Goal: Task Accomplishment & Management: Manage account settings

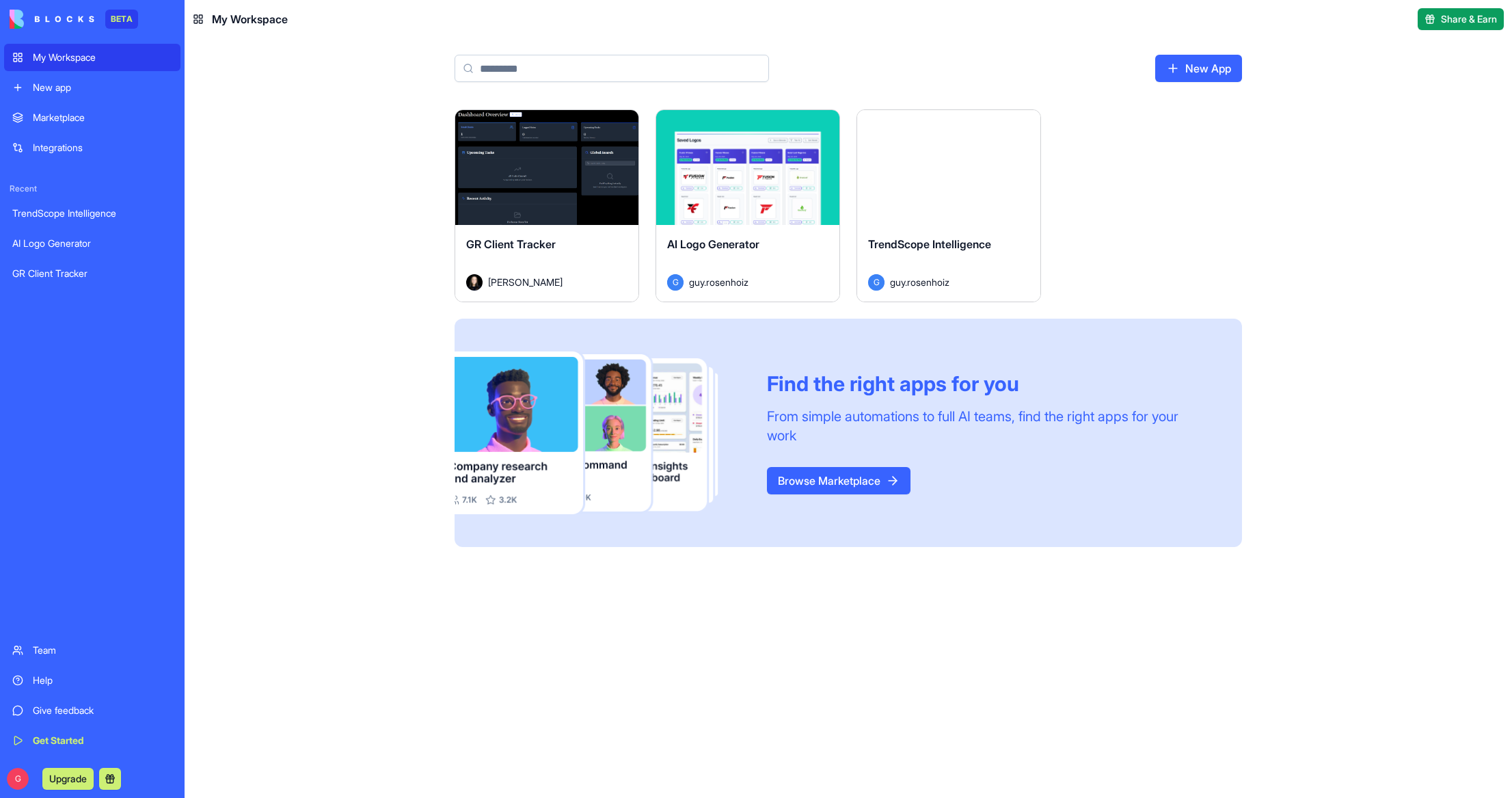
click at [546, 171] on button "Launch" at bounding box center [546, 167] width 103 height 27
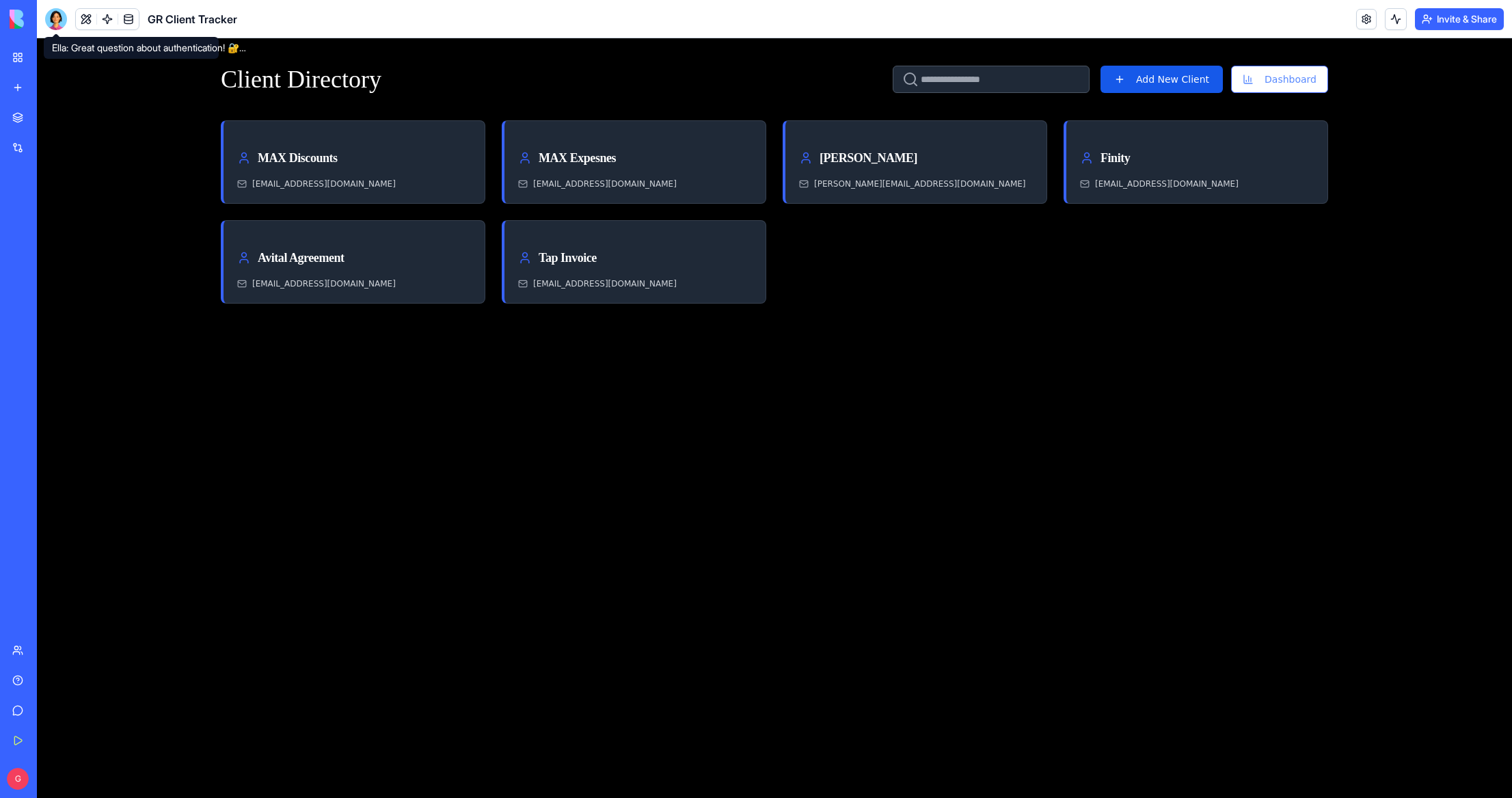
click at [57, 14] on div at bounding box center [56, 19] width 22 height 22
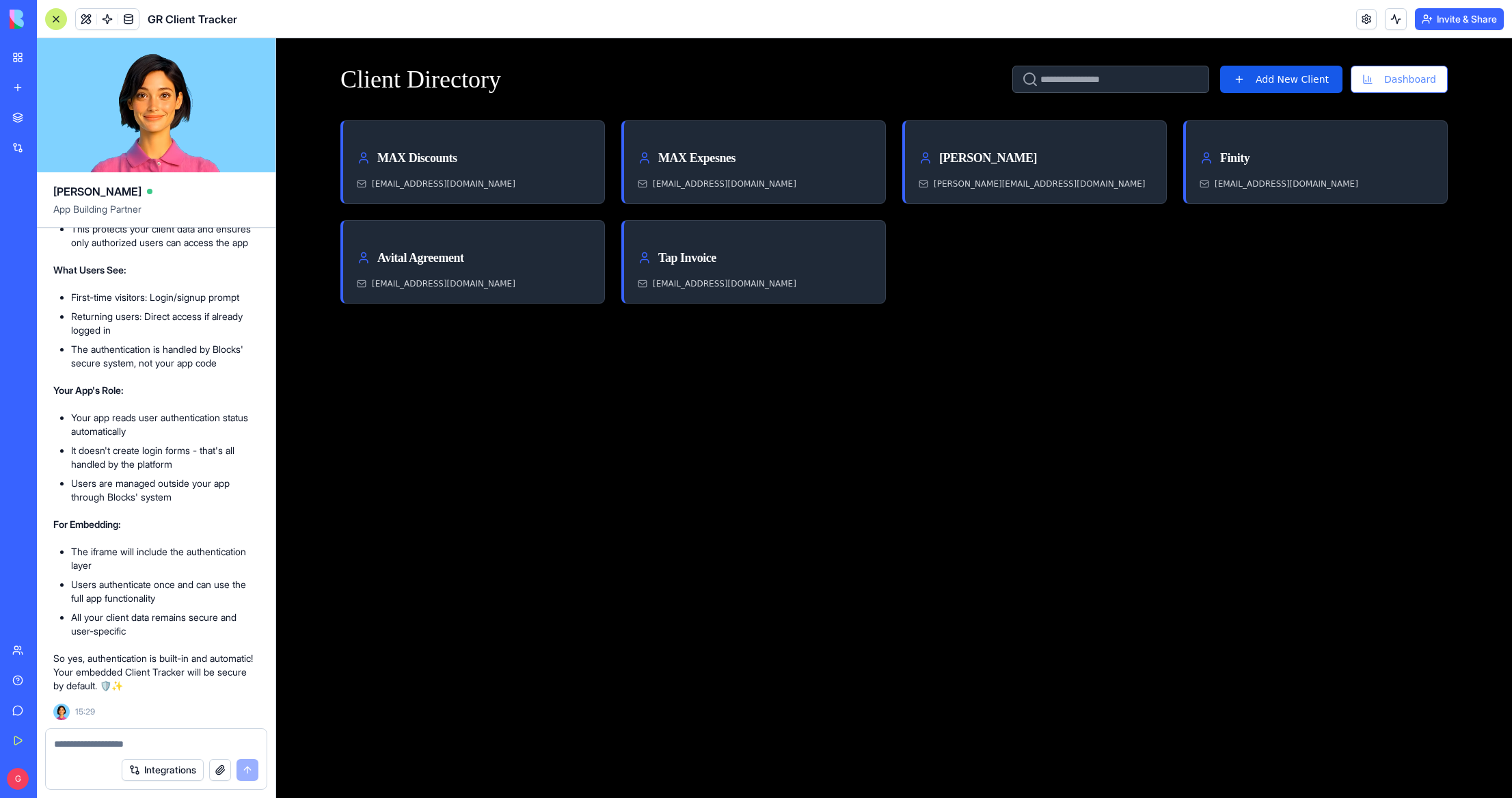
click at [117, 741] on textarea at bounding box center [156, 743] width 204 height 13
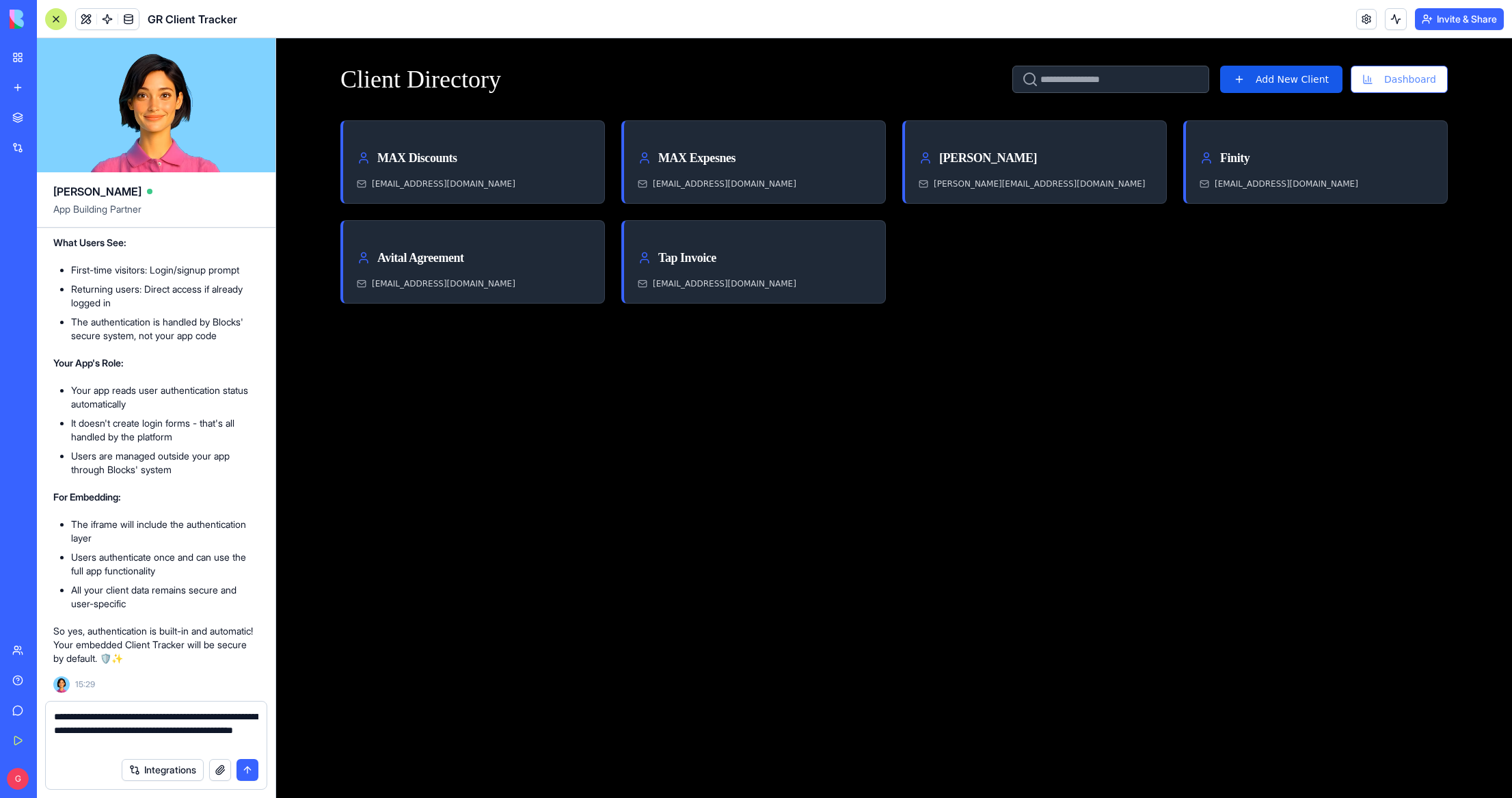
type textarea "**********"
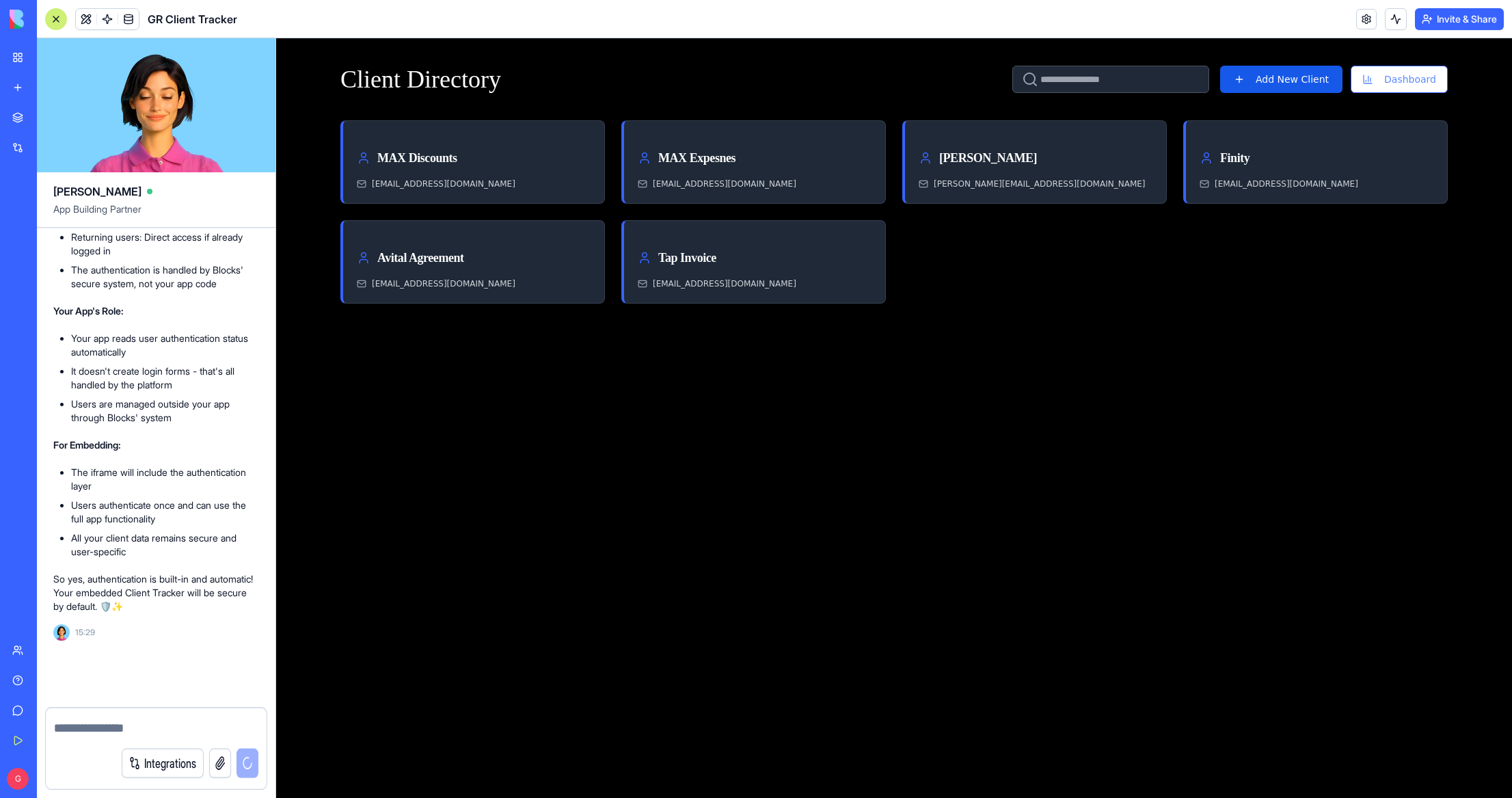
scroll to position [2141, 0]
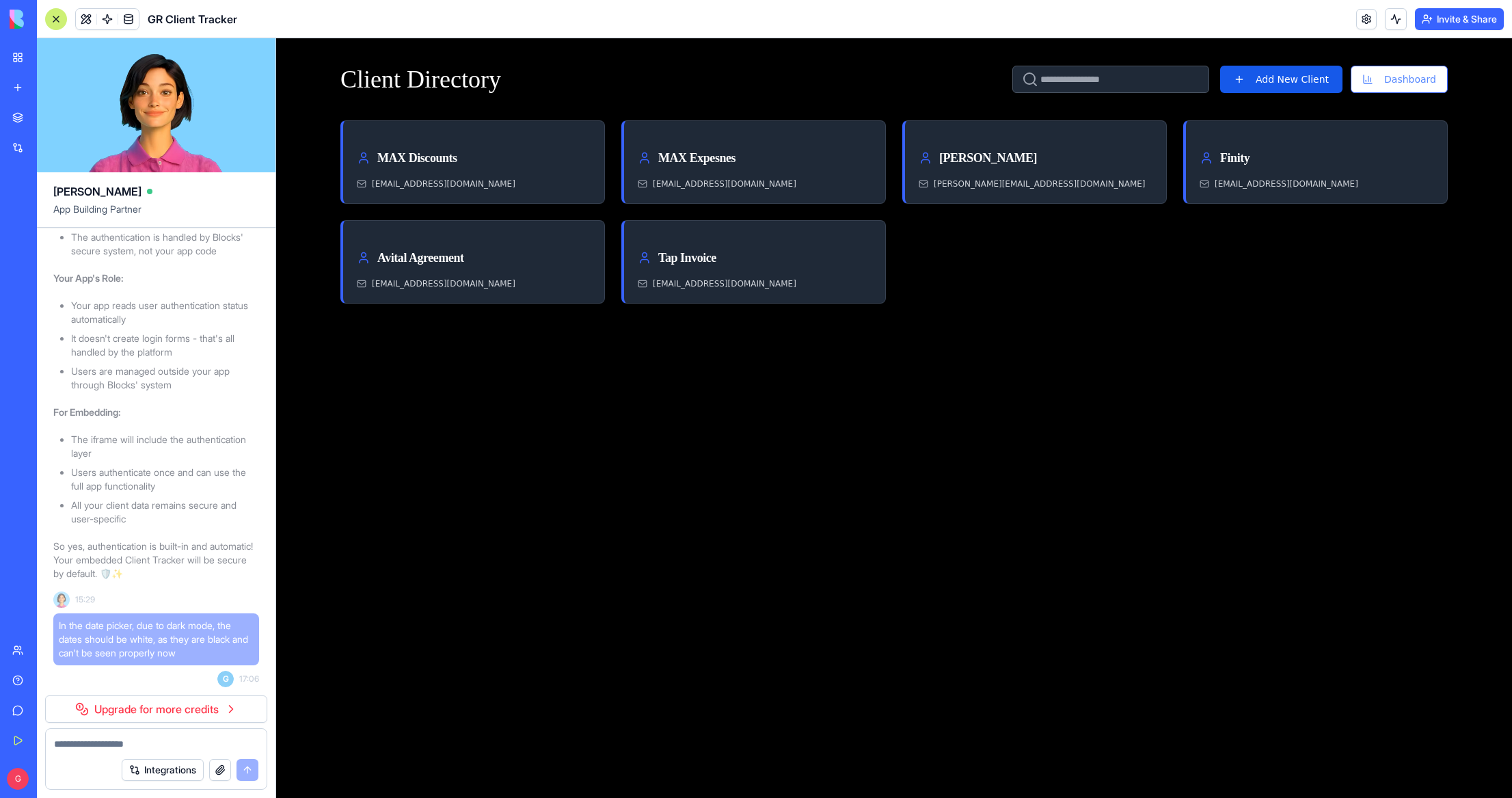
click at [615, 401] on div "Client Directory Add New Client Dashboard MAX Discounts [EMAIL_ADDRESS][DOMAIN_…" at bounding box center [894, 418] width 1162 height 760
click at [57, 12] on div at bounding box center [56, 19] width 22 height 22
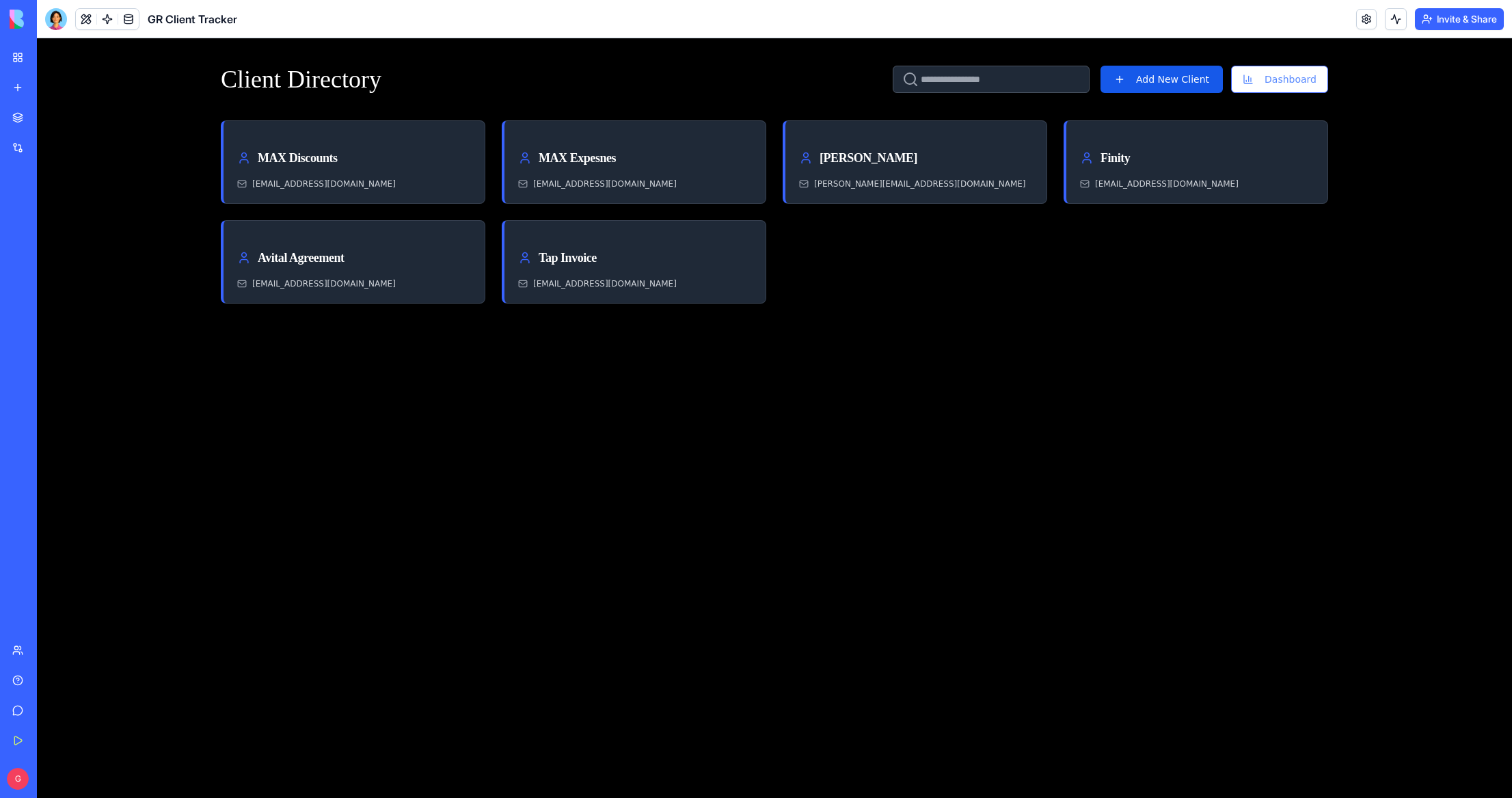
click at [20, 15] on img at bounding box center [52, 19] width 85 height 19
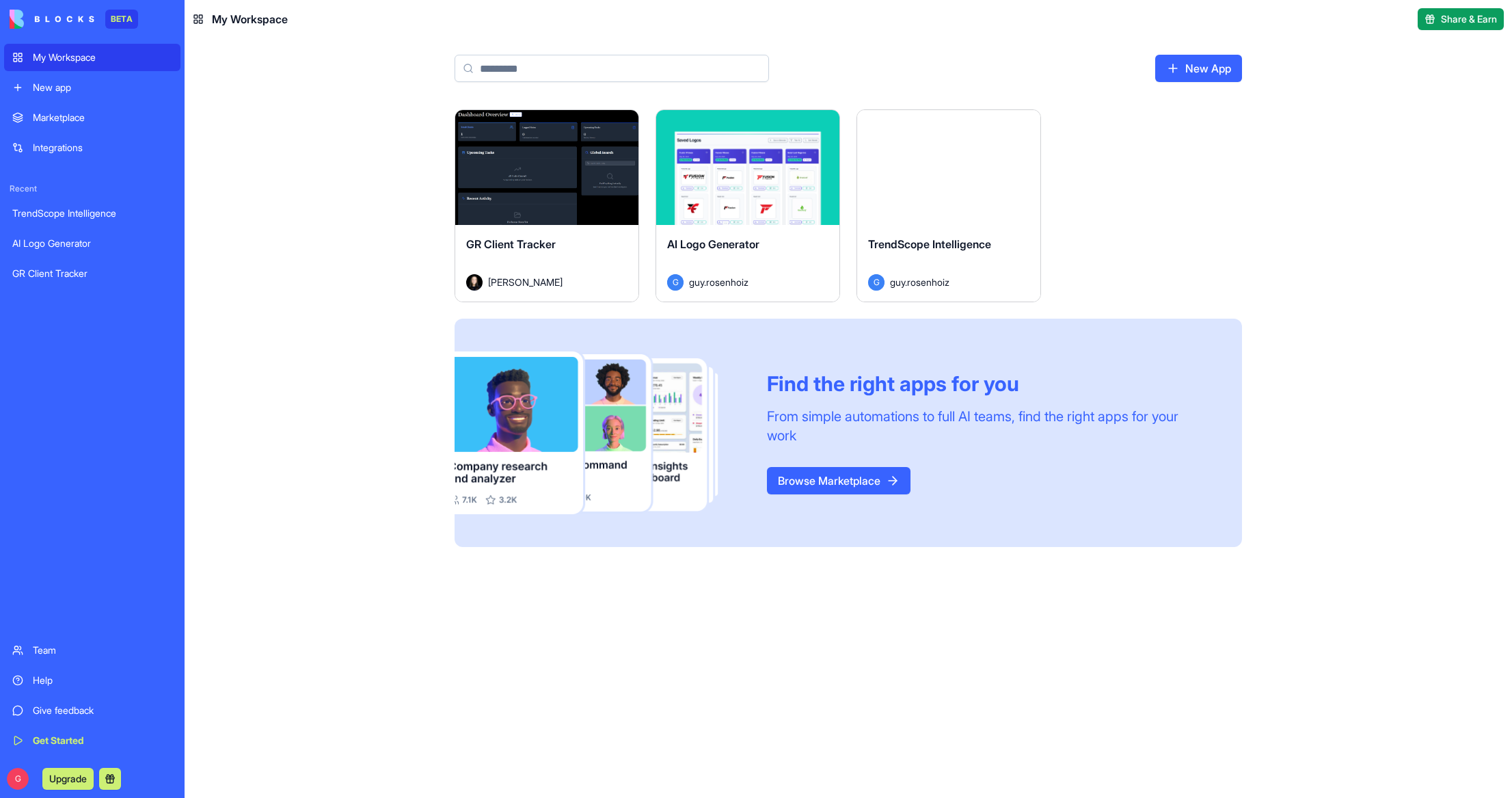
click at [845, 480] on link "Browse Marketplace" at bounding box center [838, 481] width 144 height 27
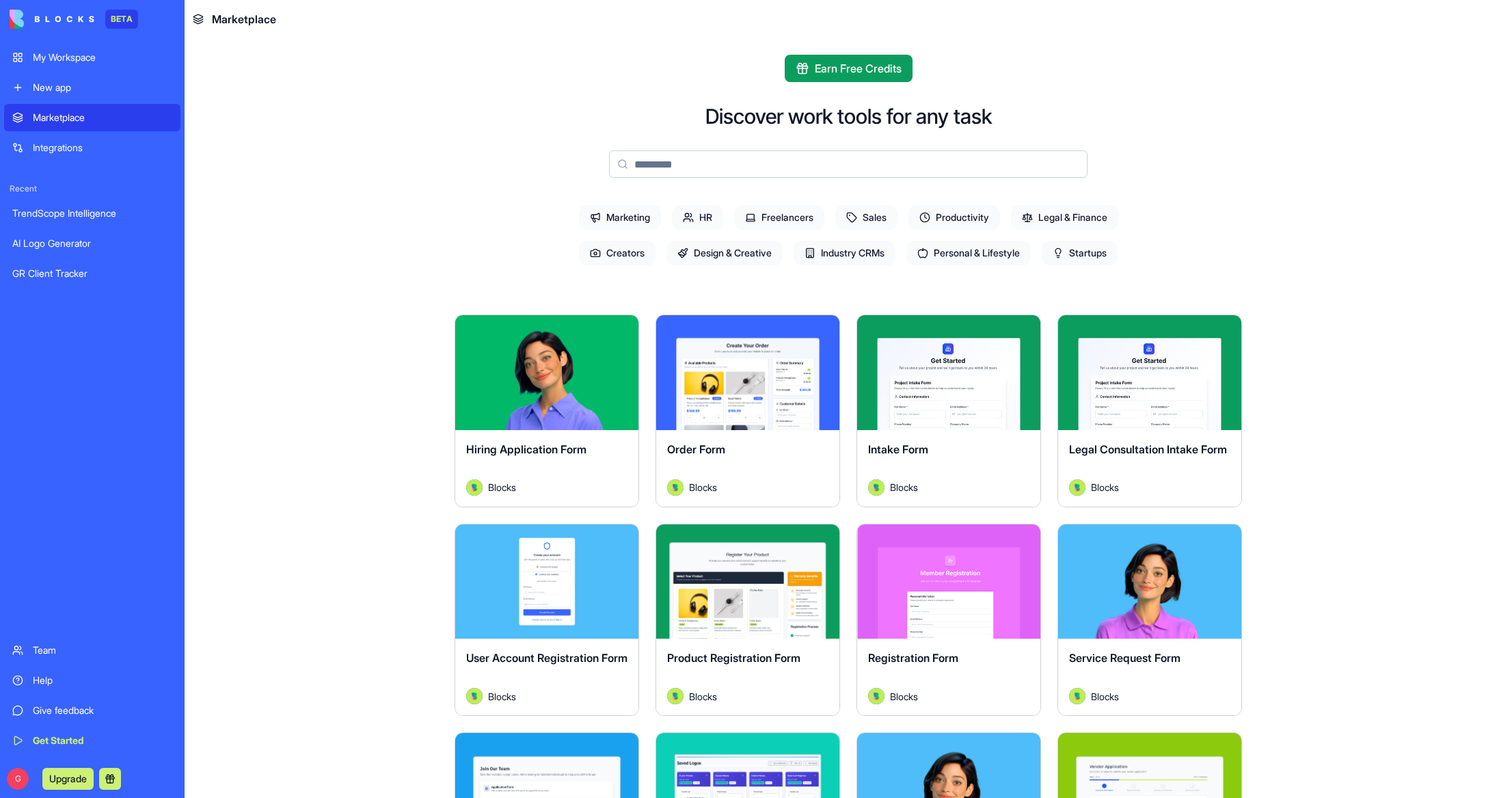
click at [963, 217] on span "Productivity" at bounding box center [954, 217] width 92 height 24
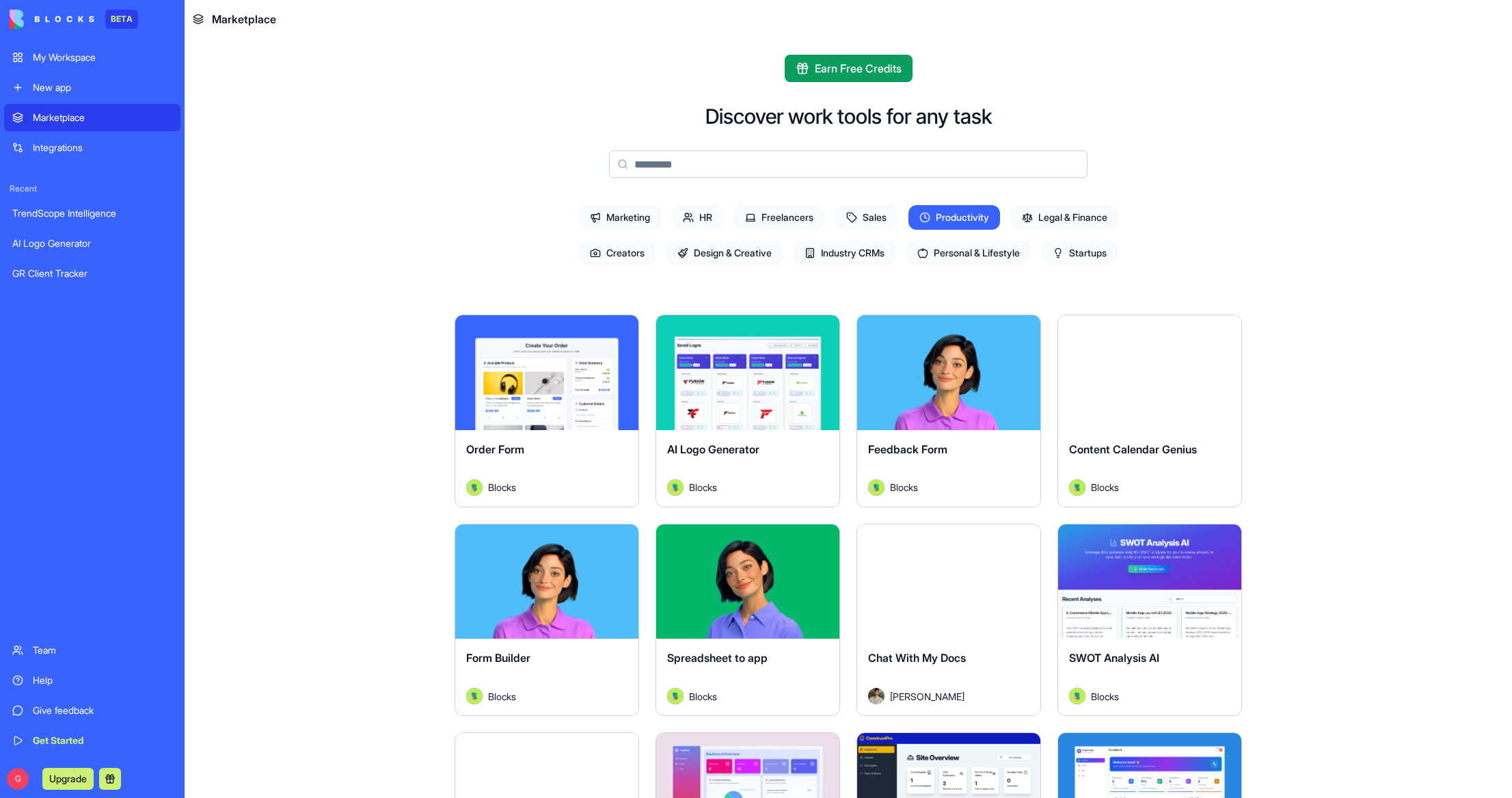
click at [952, 218] on span "Productivity" at bounding box center [954, 217] width 92 height 24
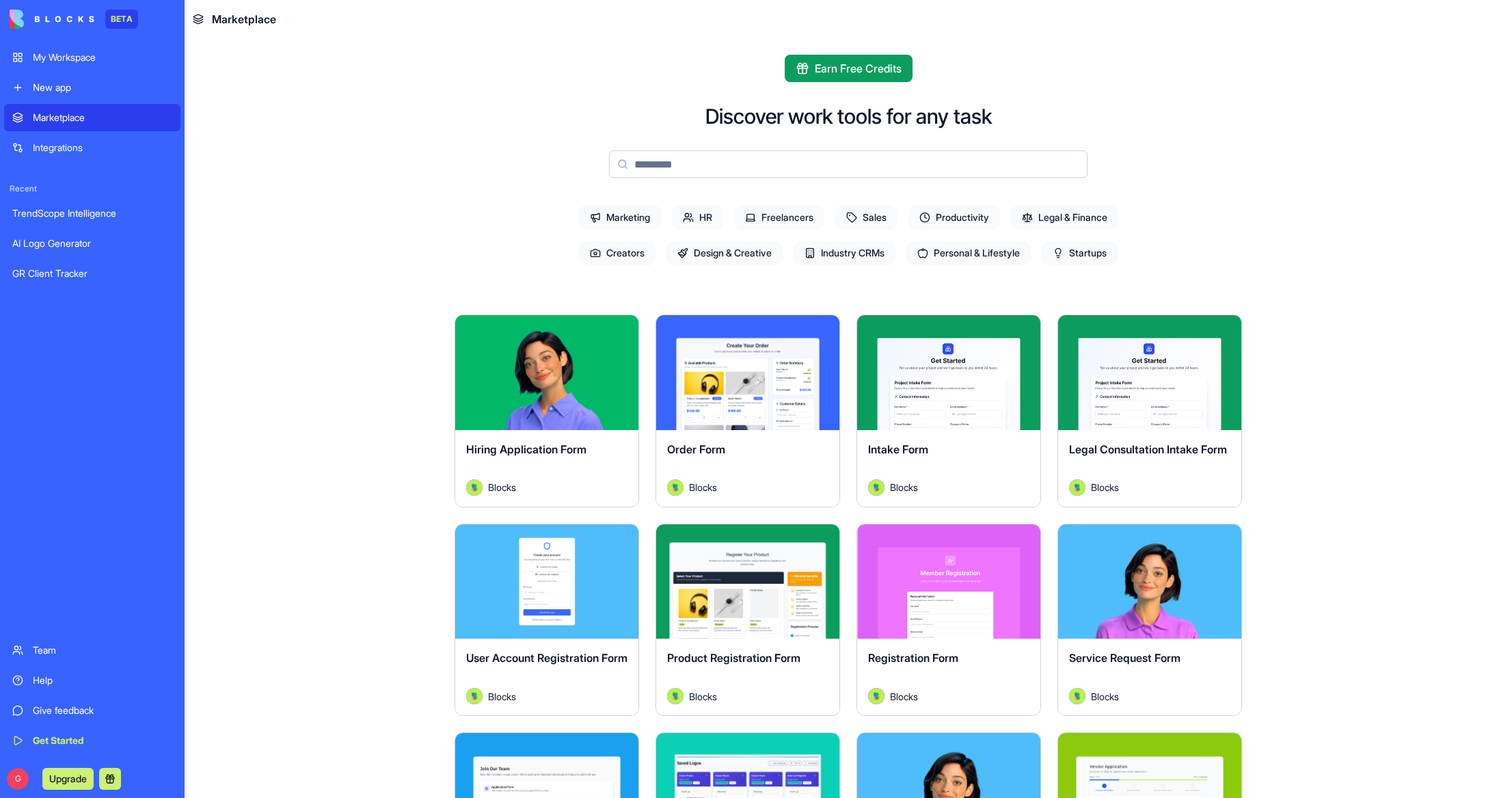
click at [849, 253] on span "Industry CRMs" at bounding box center [845, 252] width 102 height 24
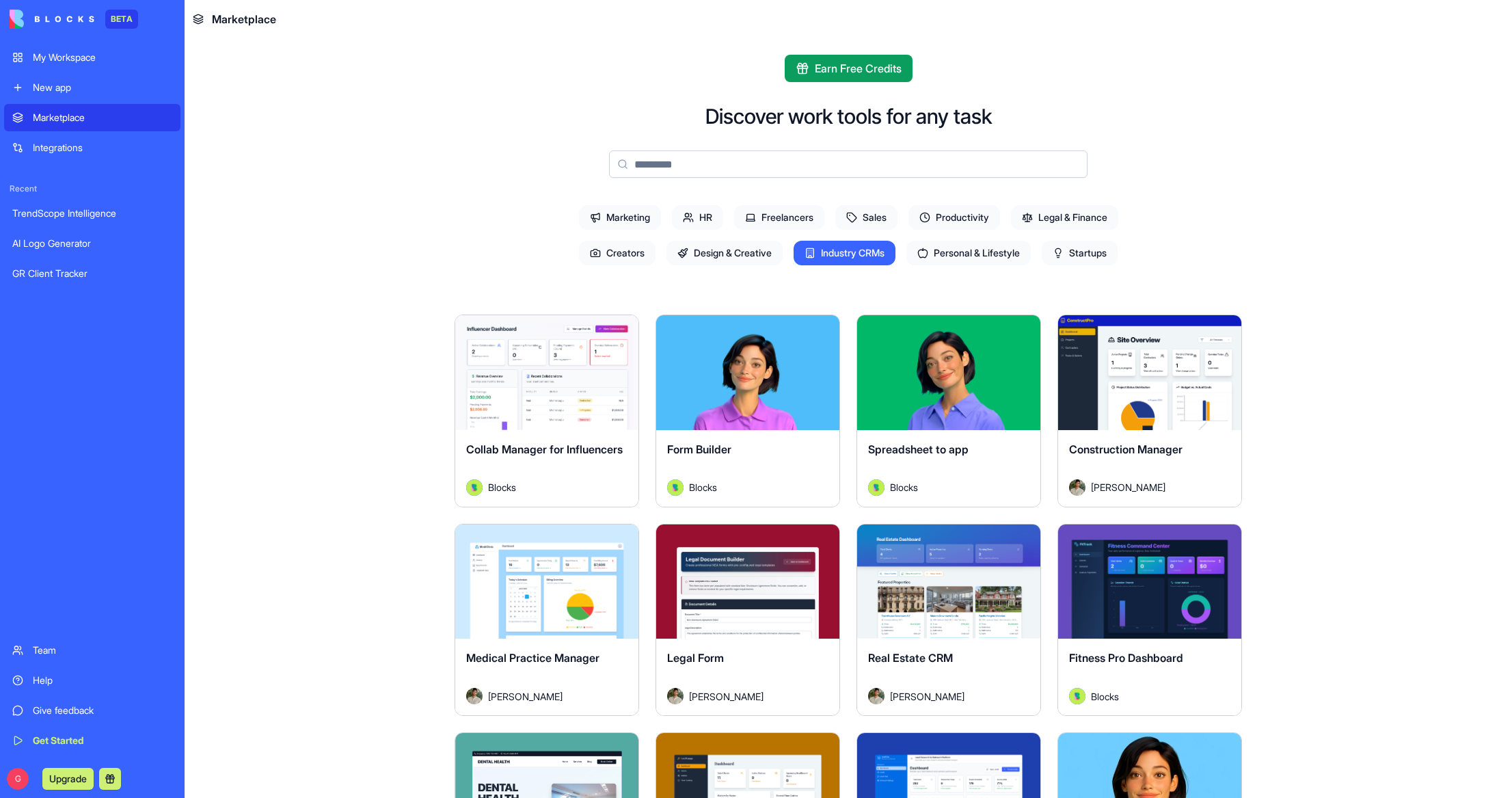
click at [847, 260] on span "Industry CRMs" at bounding box center [845, 252] width 102 height 24
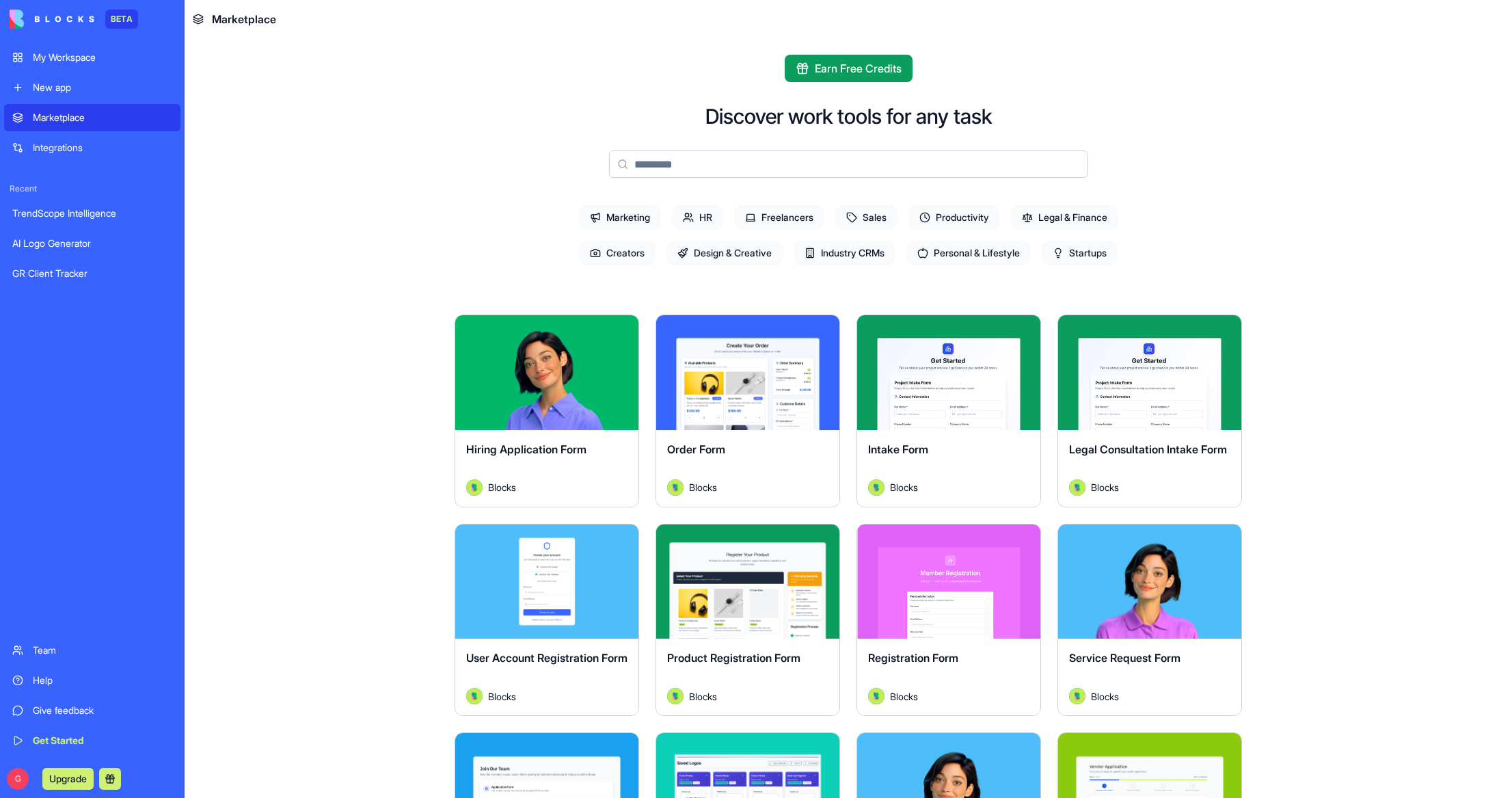
click at [1087, 256] on span "Startups" at bounding box center [1079, 252] width 76 height 24
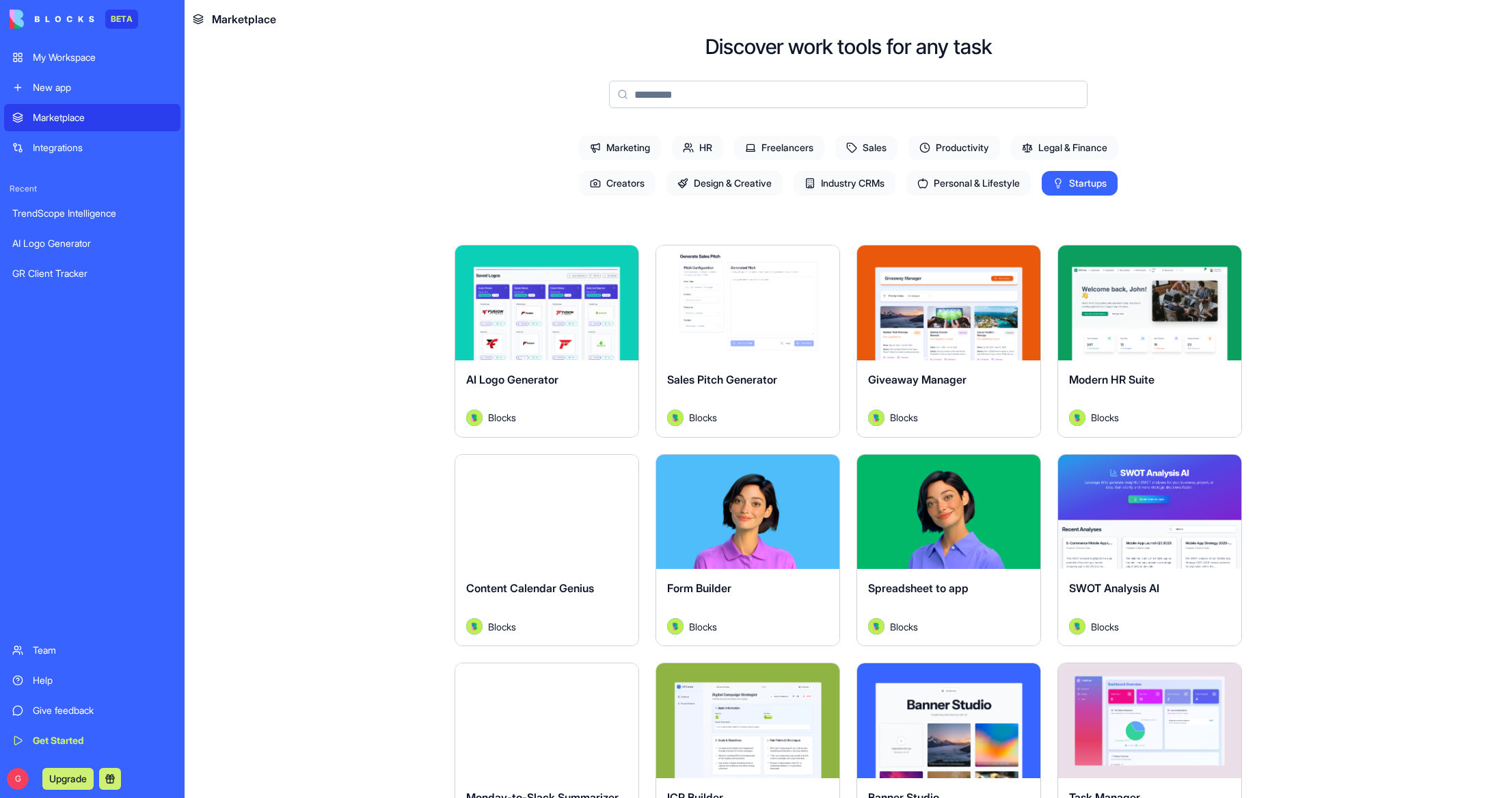
scroll to position [246, 0]
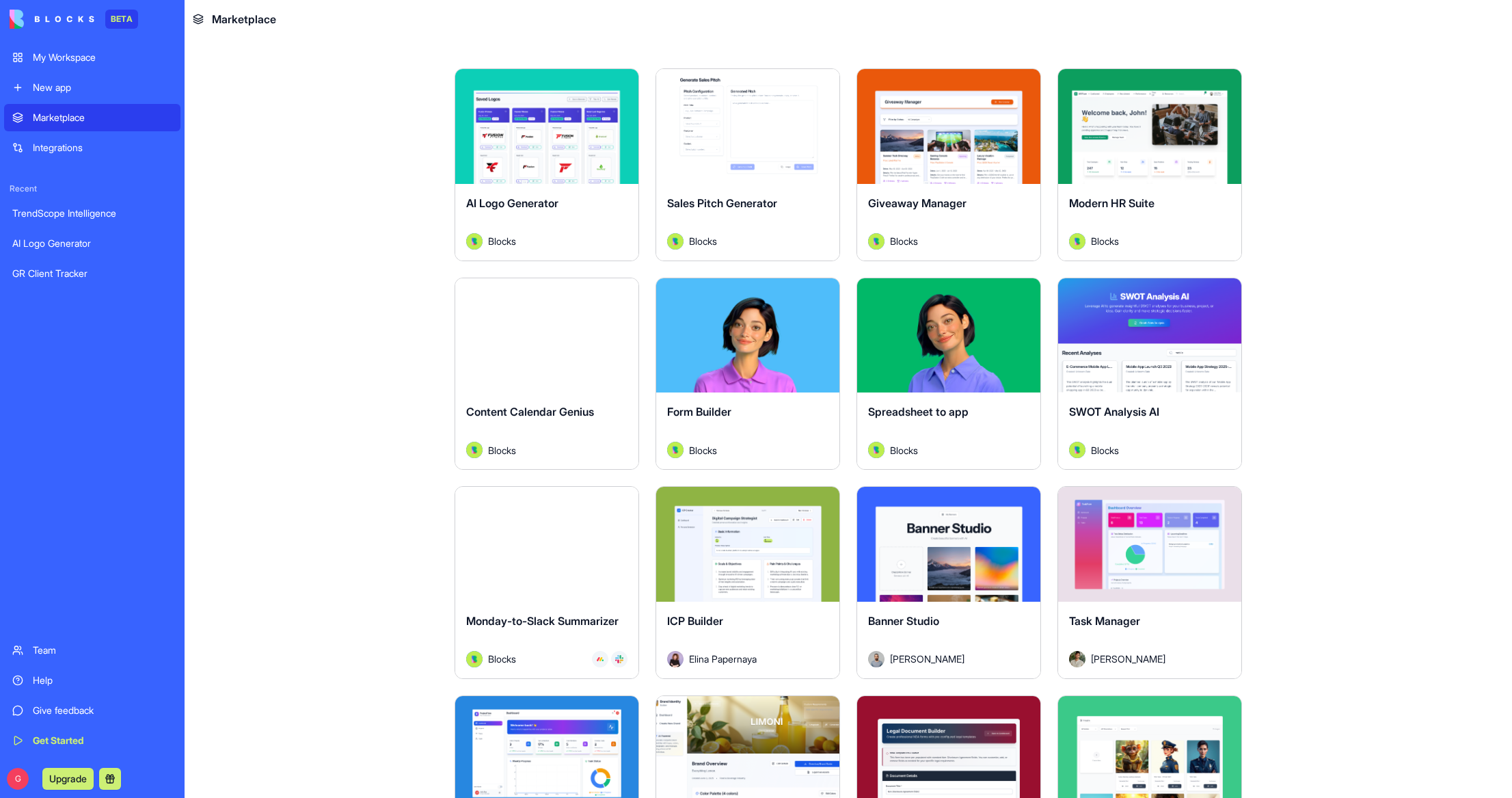
click at [1158, 335] on button "Explore" at bounding box center [1149, 335] width 103 height 27
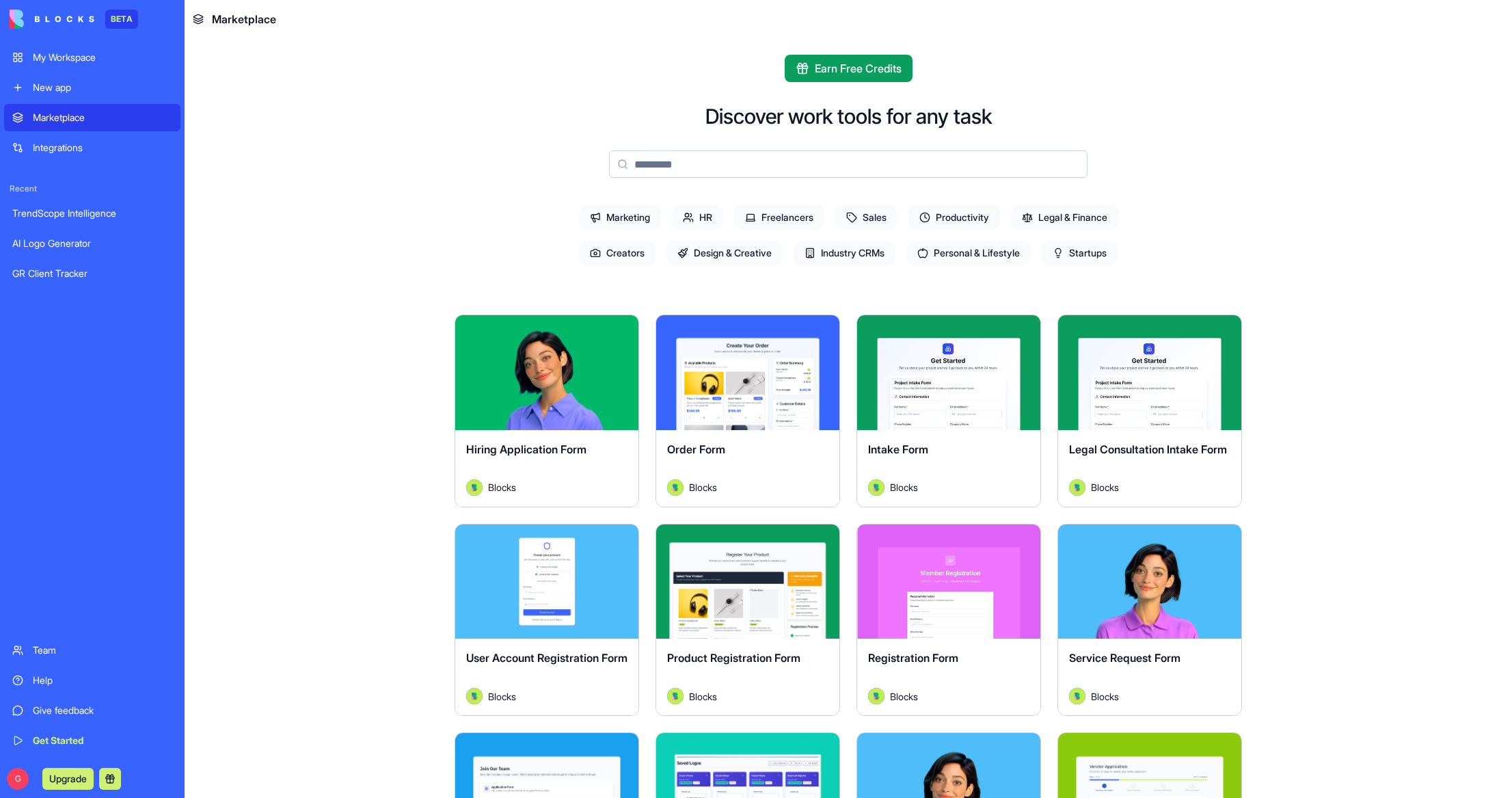
click at [56, 20] on img at bounding box center [52, 19] width 85 height 19
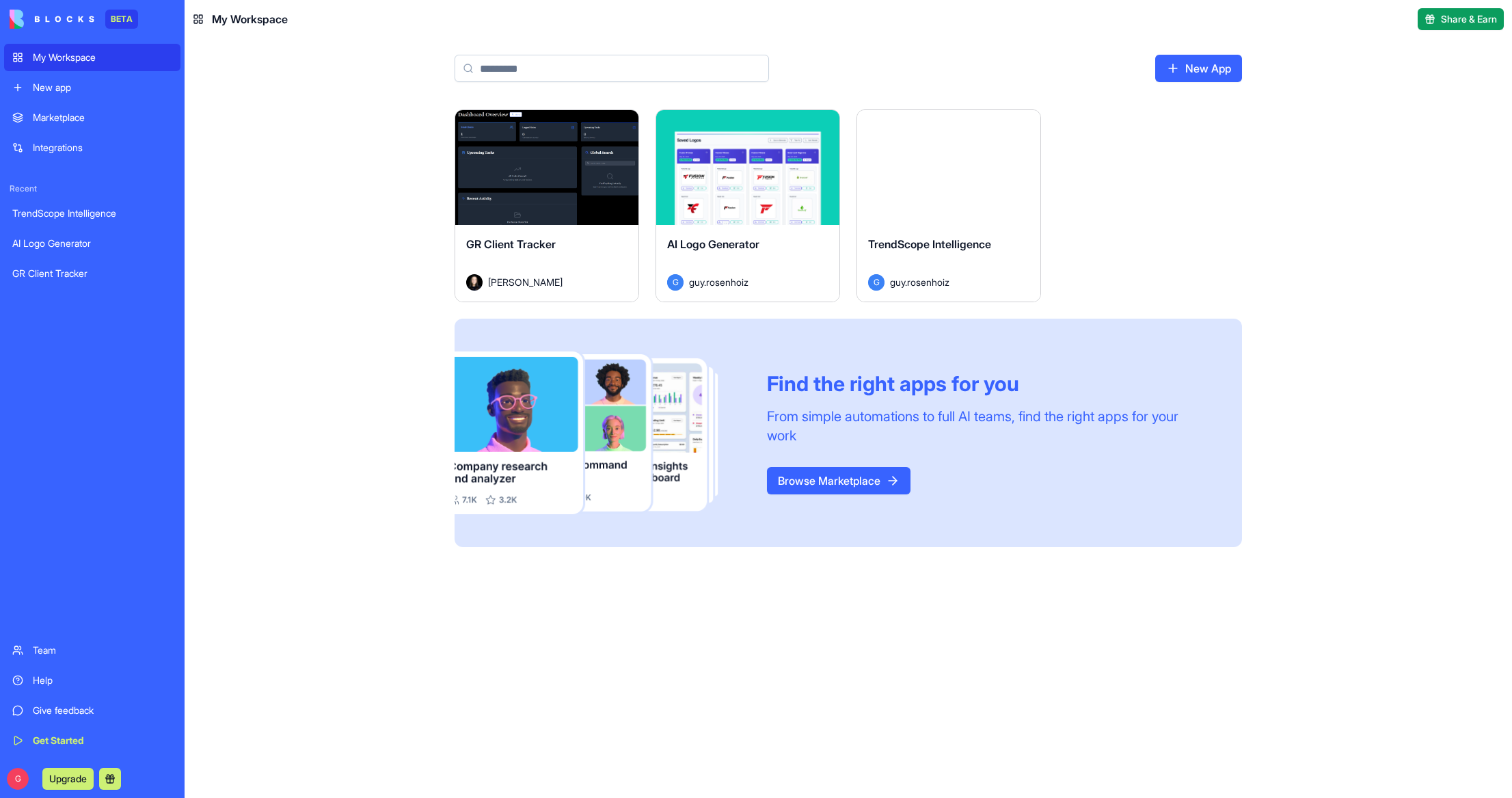
click at [1216, 66] on link "New App" at bounding box center [1198, 68] width 87 height 27
click at [340, 480] on div "Launch GR Client Tracker [PERSON_NAME] Launch AI Logo Generator G guy.[PERSON_N…" at bounding box center [848, 453] width 1327 height 689
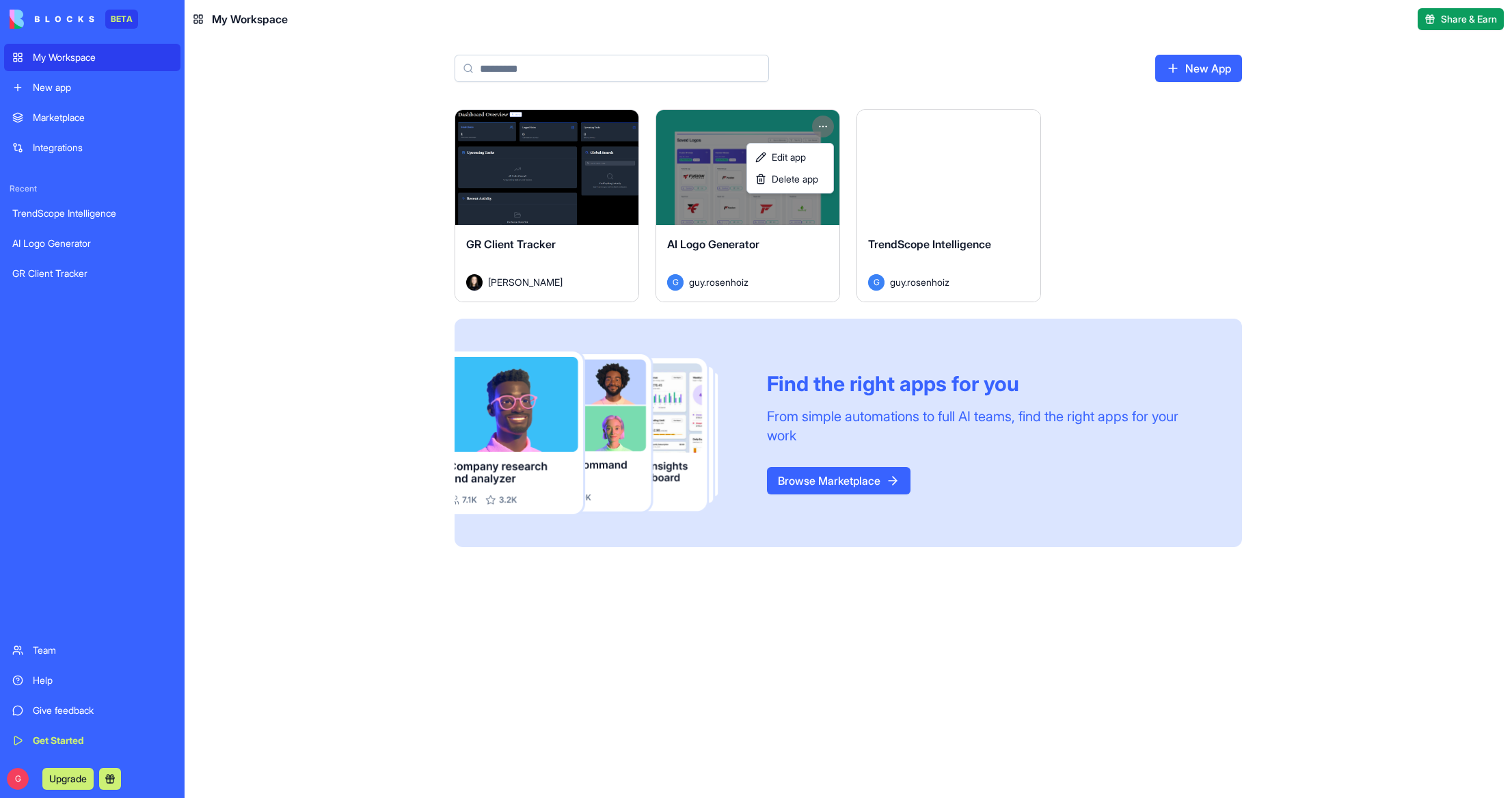
click at [823, 127] on html "BETA My Workspace New app Marketplace Integrations Recent TrendScope Intelligen…" at bounding box center [756, 399] width 1512 height 798
click at [800, 181] on span "Delete app" at bounding box center [794, 178] width 46 height 13
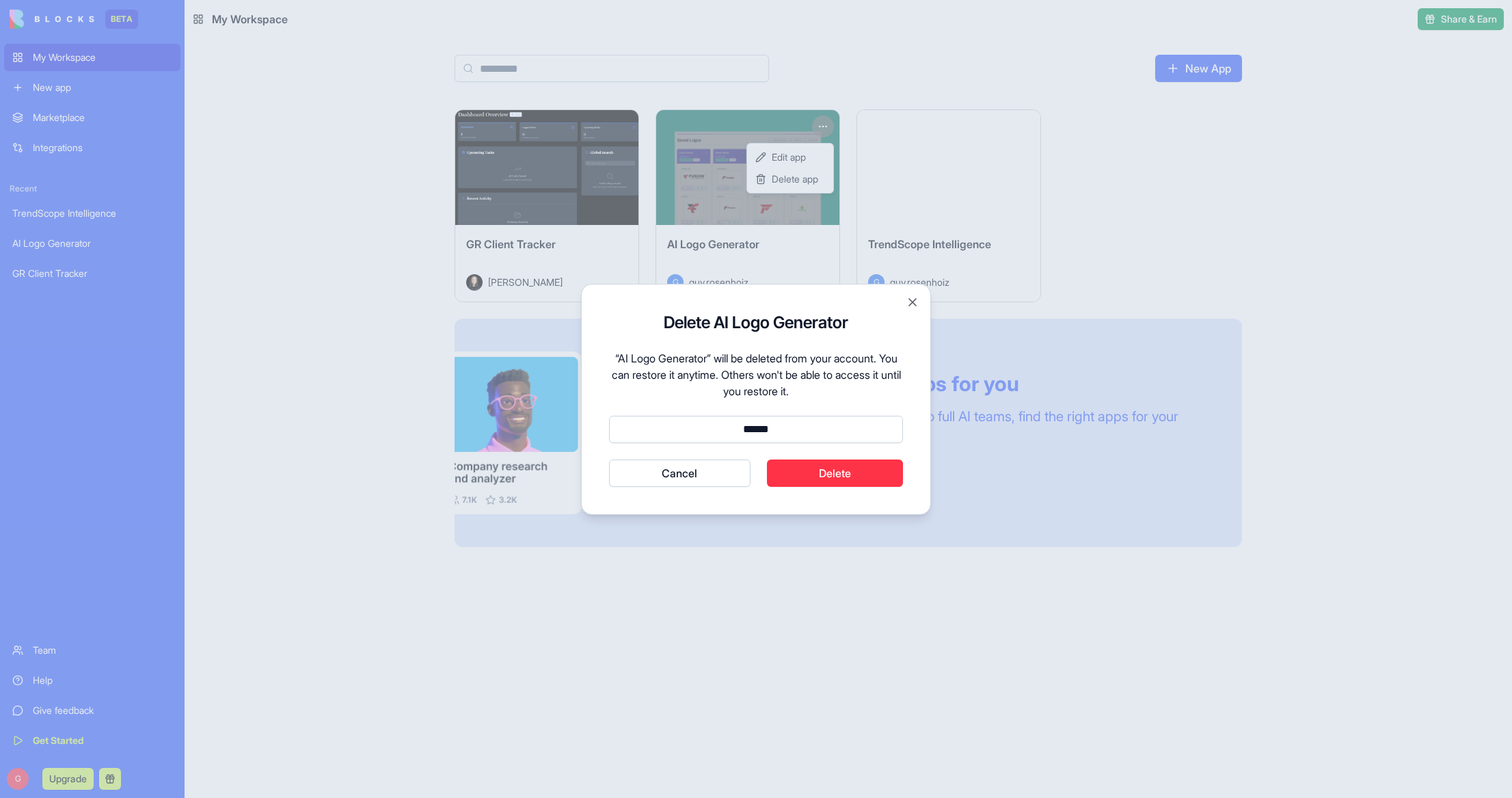
type input "******"
click at [842, 473] on button "Delete" at bounding box center [835, 473] width 137 height 27
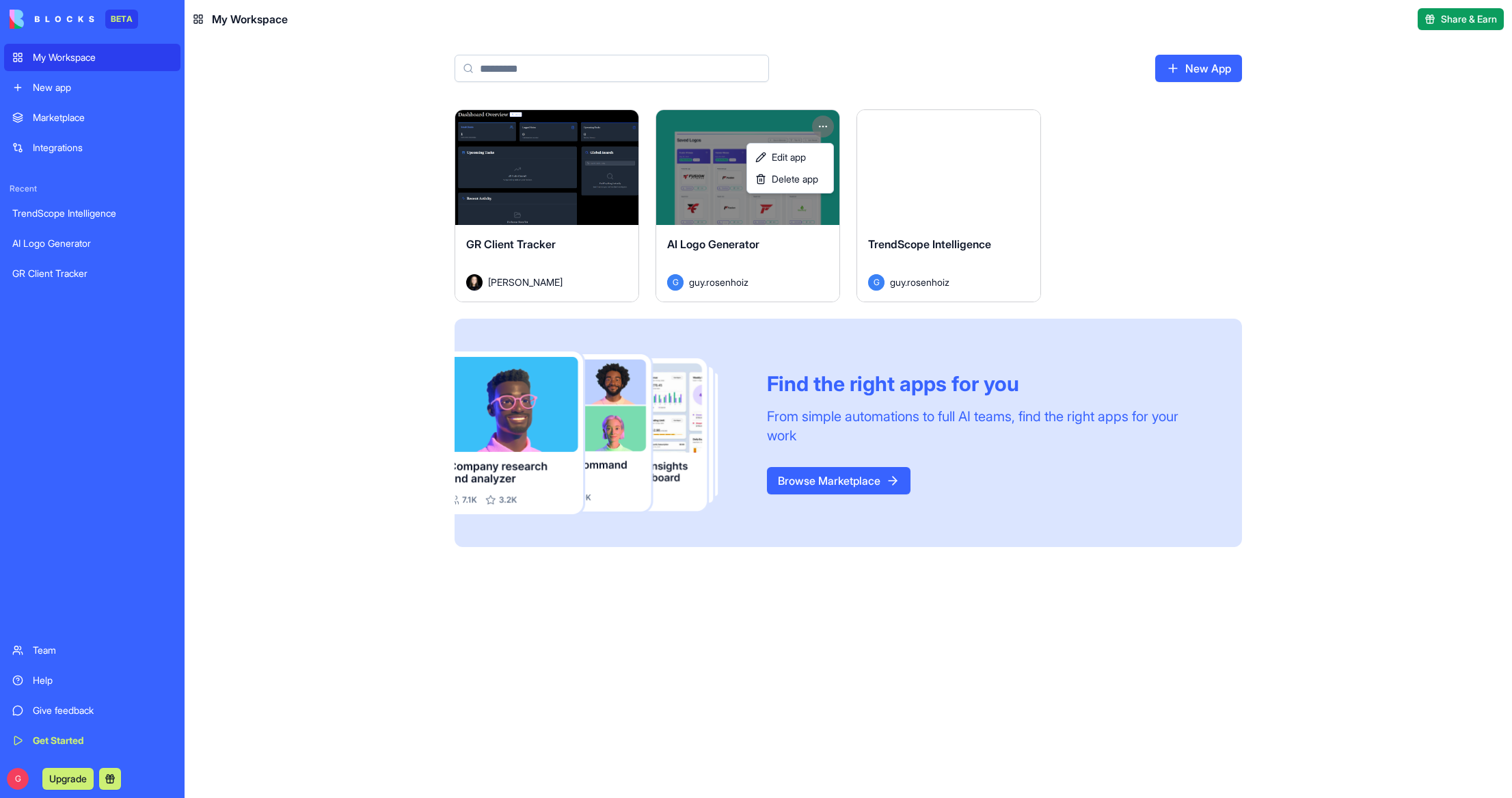
click at [853, 84] on html "BETA My Workspace New app Marketplace Integrations Recent TrendScope Intelligen…" at bounding box center [756, 399] width 1512 height 798
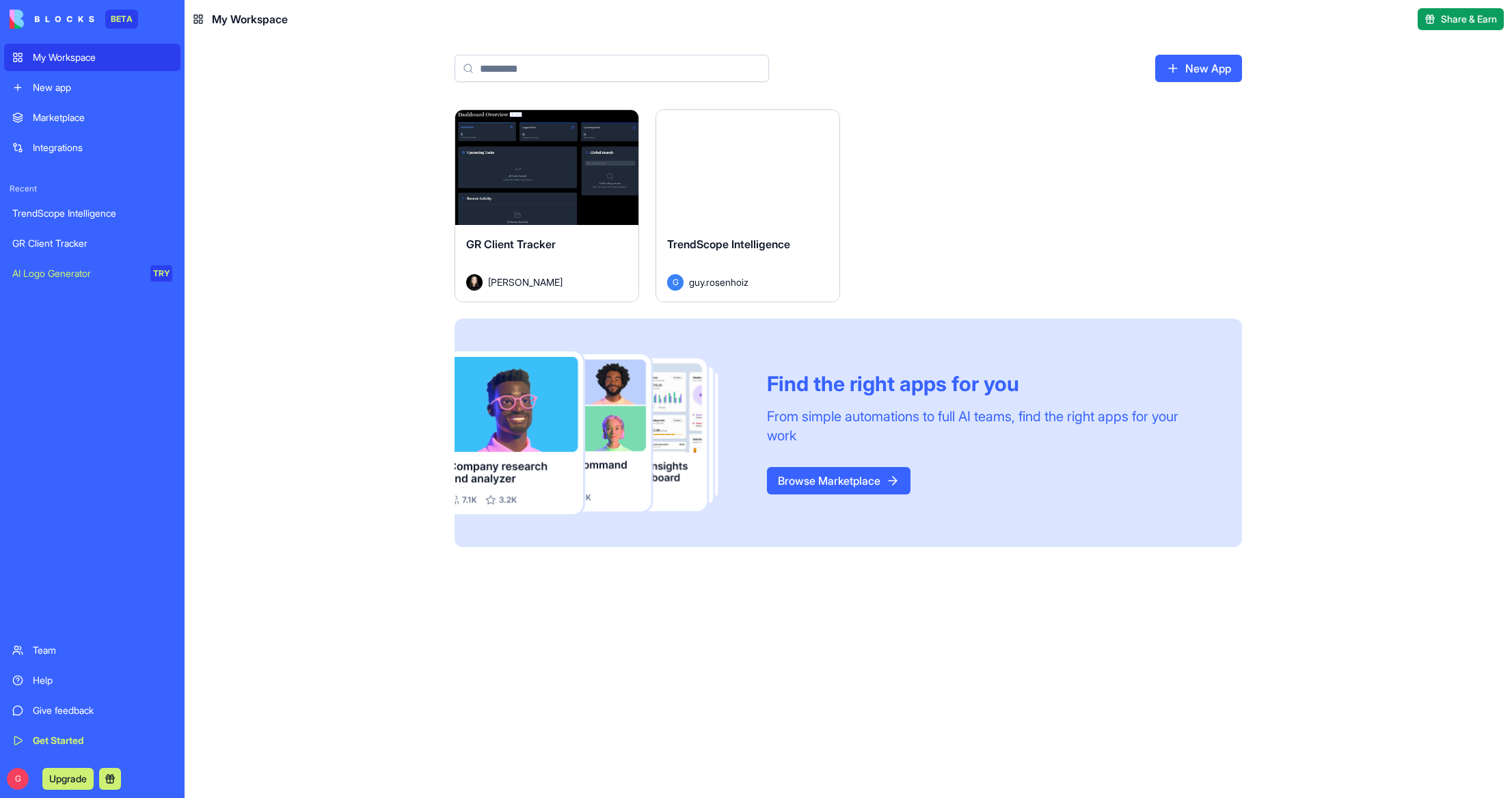
click at [850, 478] on link "Browse Marketplace" at bounding box center [838, 481] width 144 height 27
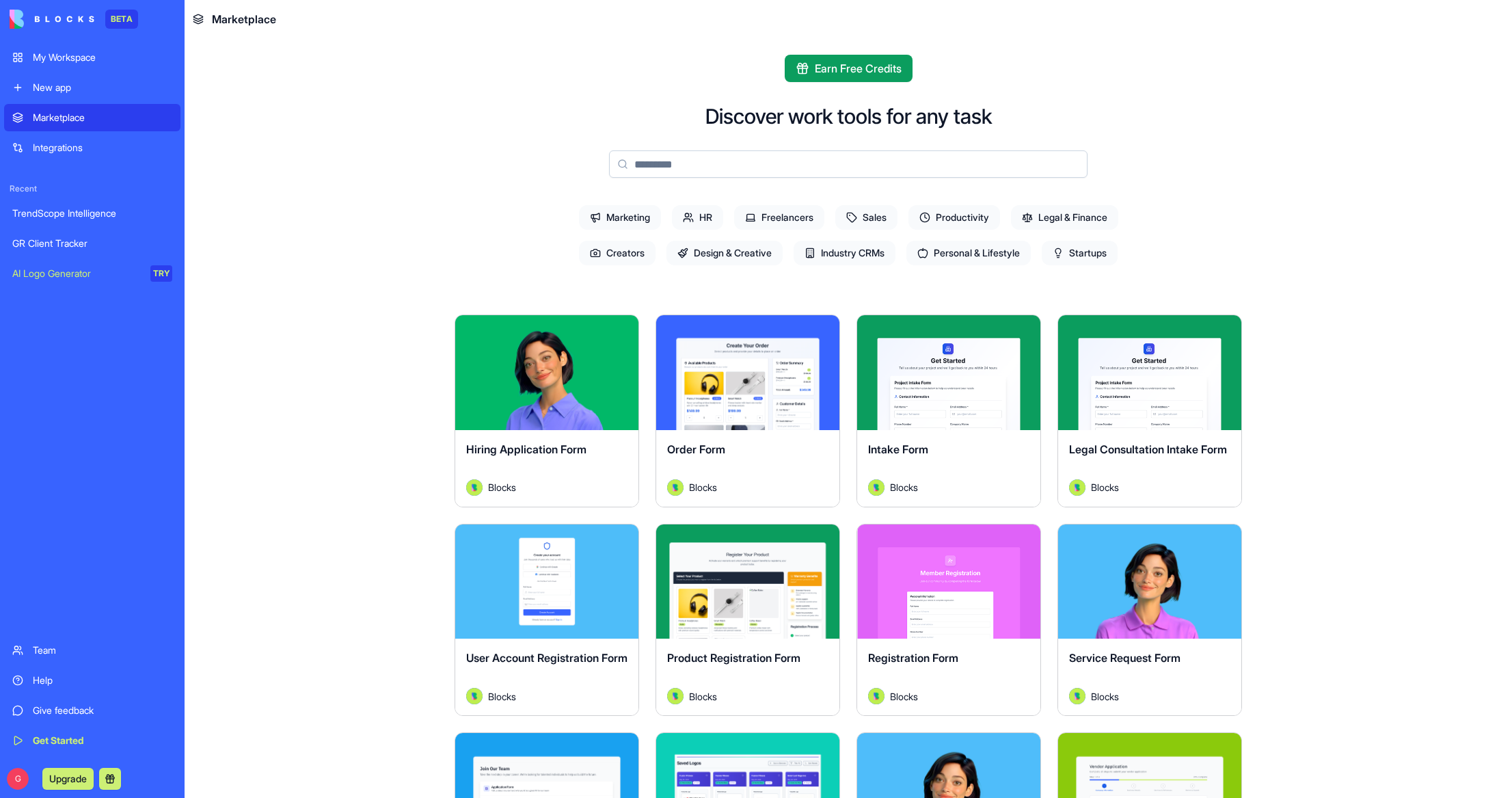
click at [1091, 250] on span "Startups" at bounding box center [1079, 252] width 76 height 24
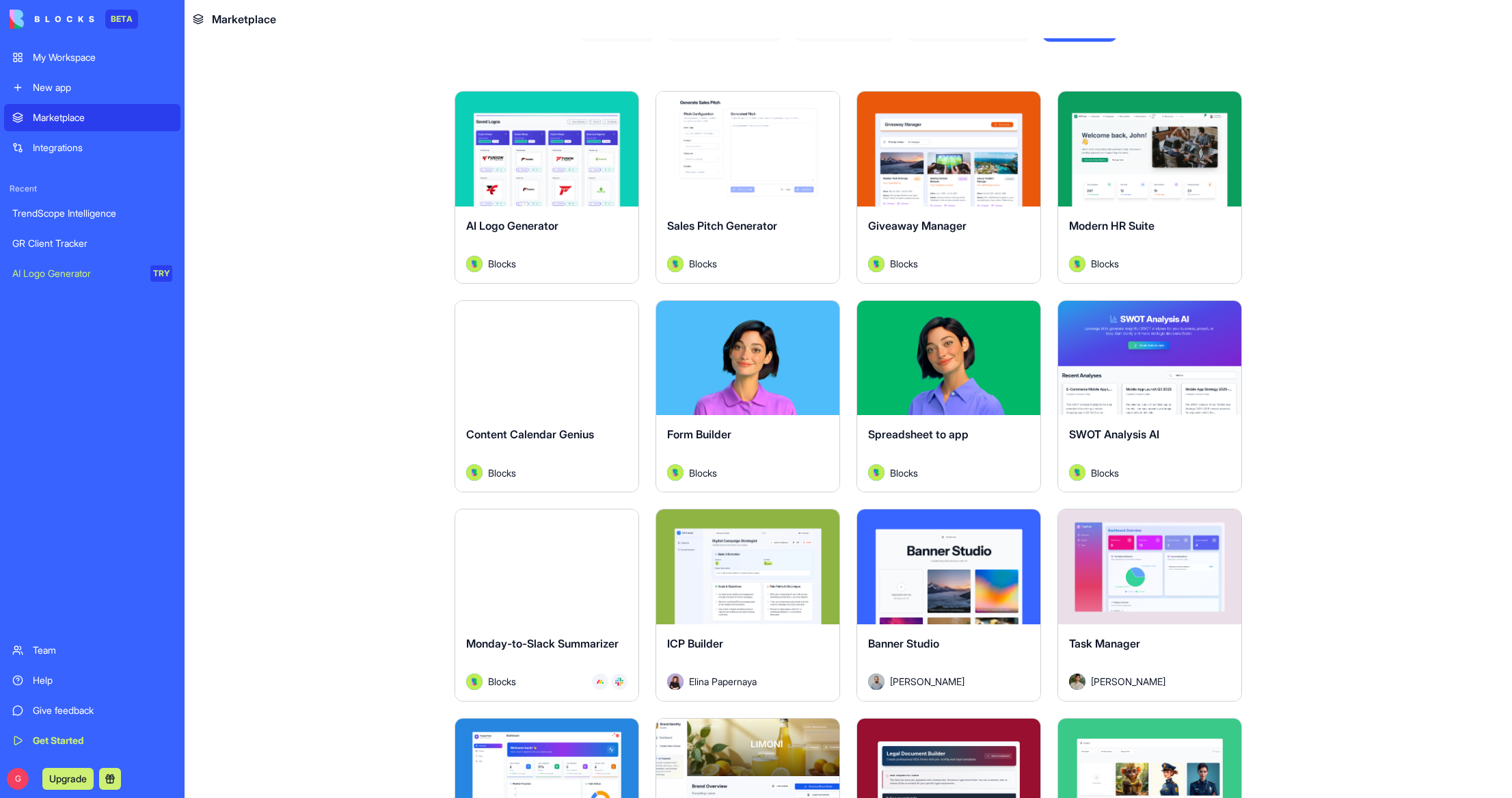
scroll to position [246, 0]
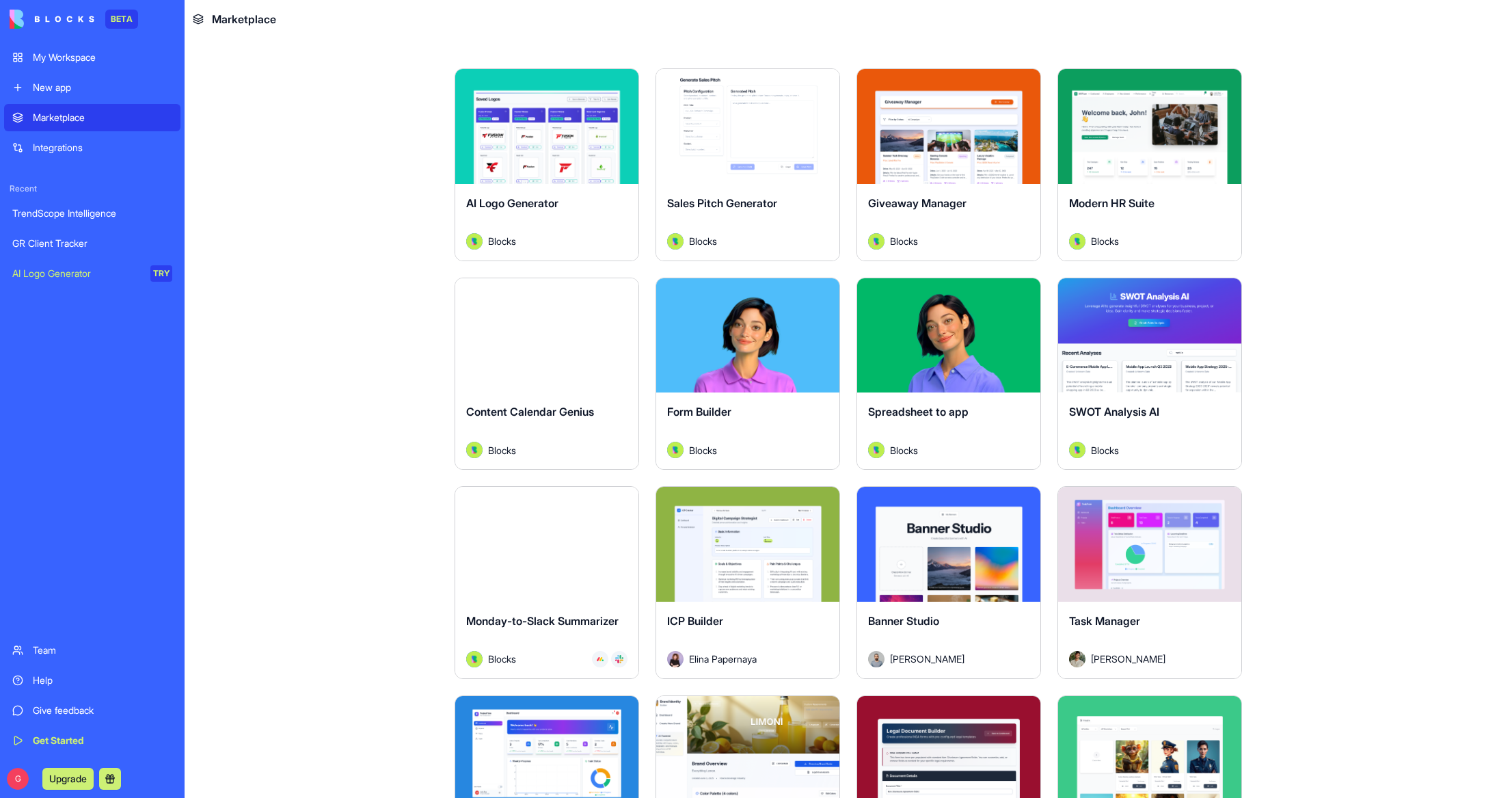
click at [752, 149] on div "Explore" at bounding box center [747, 126] width 183 height 115
